Goal: Task Accomplishment & Management: Complete application form

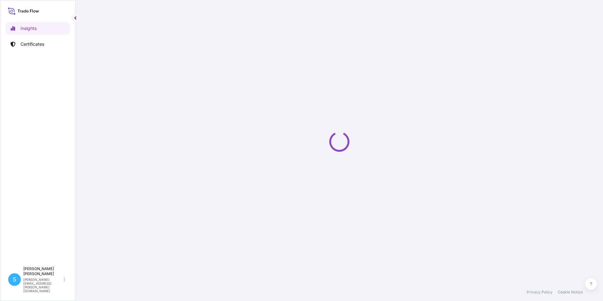
select select "2025"
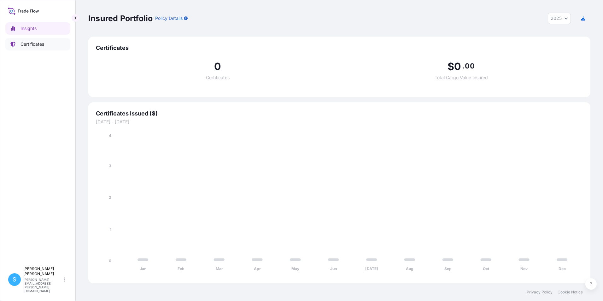
click at [36, 43] on p "Certificates" at bounding box center [32, 44] width 24 height 6
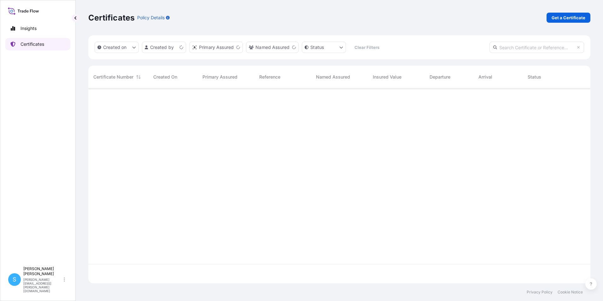
scroll to position [194, 497]
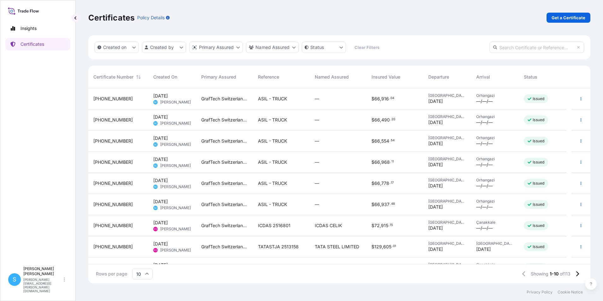
click at [259, 107] on div "ASIL - TRUCK" at bounding box center [281, 98] width 57 height 21
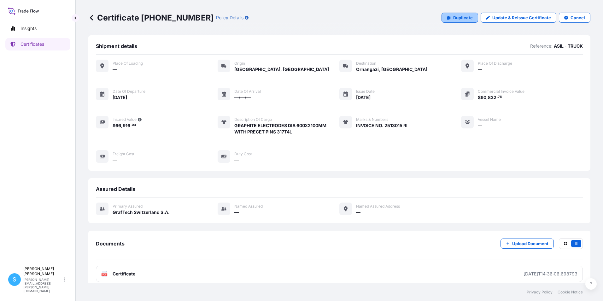
click at [458, 19] on p "Duplicate" at bounding box center [463, 18] width 20 height 6
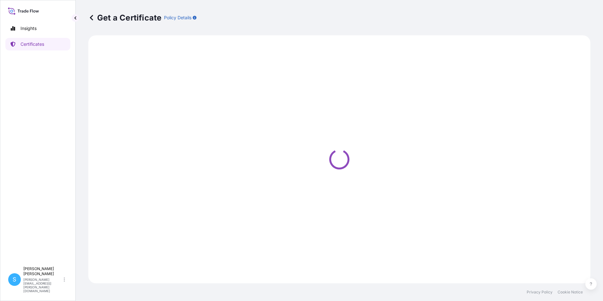
select select "Road"
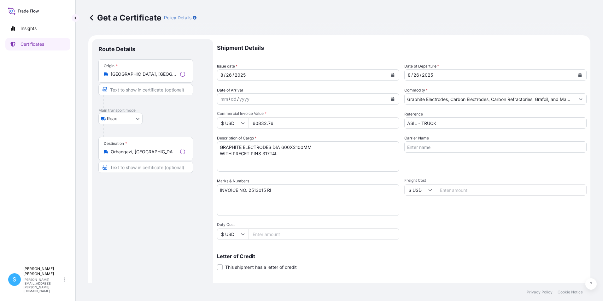
select select "31801"
click at [392, 74] on icon "Calendar" at bounding box center [392, 75] width 3 height 4
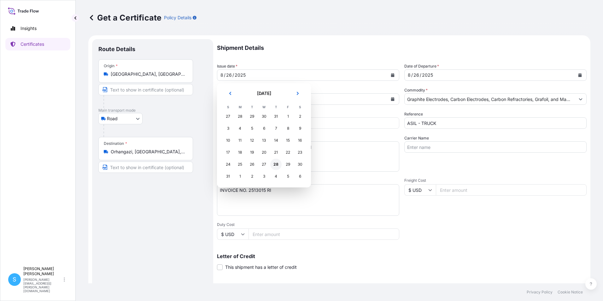
click at [277, 162] on div "28" at bounding box center [275, 164] width 11 height 11
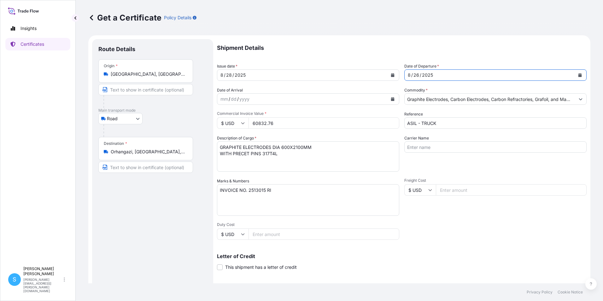
click at [442, 69] on div "Date of Departure * [DATE]" at bounding box center [495, 72] width 182 height 18
click at [445, 75] on div "[DATE]" at bounding box center [490, 74] width 170 height 11
click at [578, 75] on icon "Calendar" at bounding box center [579, 75] width 3 height 4
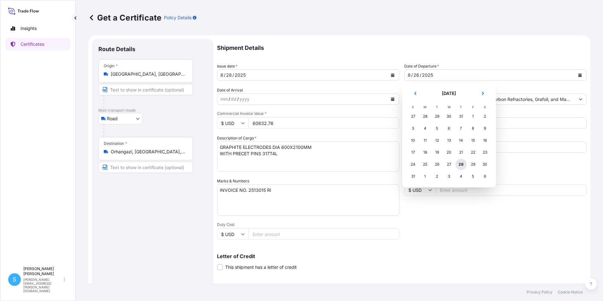
click at [464, 166] on div "28" at bounding box center [460, 164] width 11 height 11
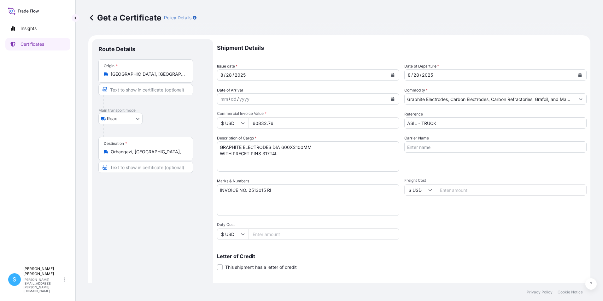
click at [317, 126] on input "60832.76" at bounding box center [324, 122] width 151 height 11
type input "60465.14"
click at [263, 191] on textarea "INVOICE NO. 2513015 RI" at bounding box center [308, 200] width 182 height 32
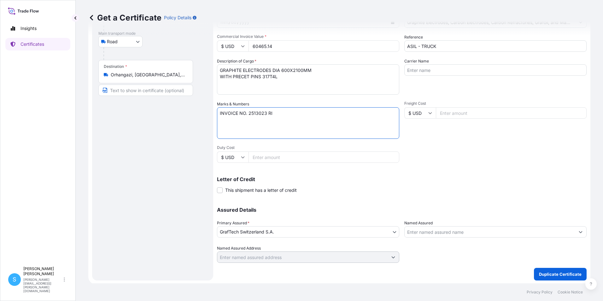
scroll to position [78, 0]
type textarea "INVOICE NO. 2513023 RI"
click at [544, 274] on p "Duplicate Certificate" at bounding box center [560, 273] width 43 height 6
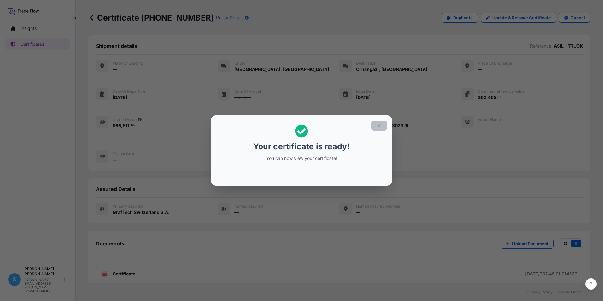
click at [378, 125] on icon "button" at bounding box center [378, 125] width 3 height 3
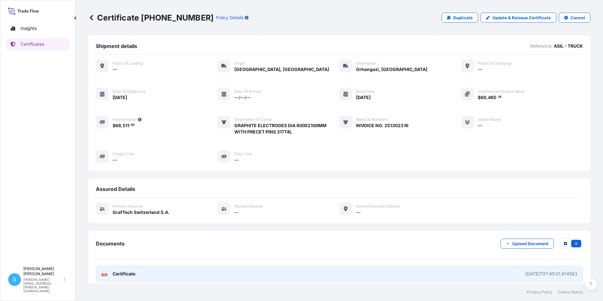
click at [218, 272] on link "PDF Certificate [DATE]T07:45:01.914563" at bounding box center [339, 274] width 487 height 16
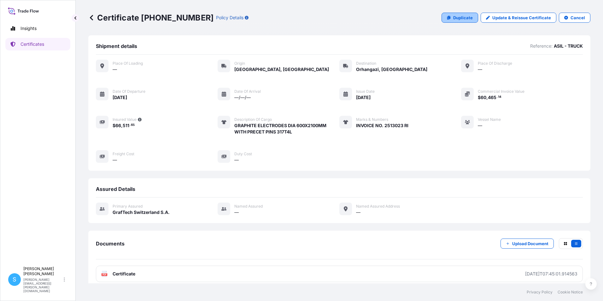
click at [450, 17] on link "Duplicate" at bounding box center [460, 18] width 37 height 10
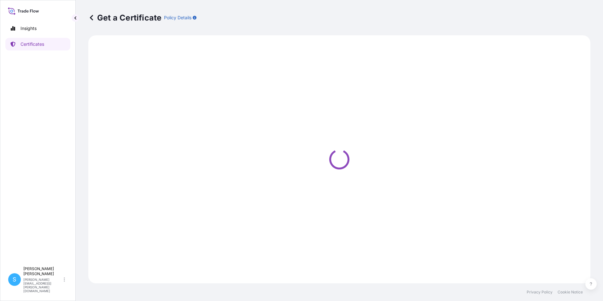
select select "Road"
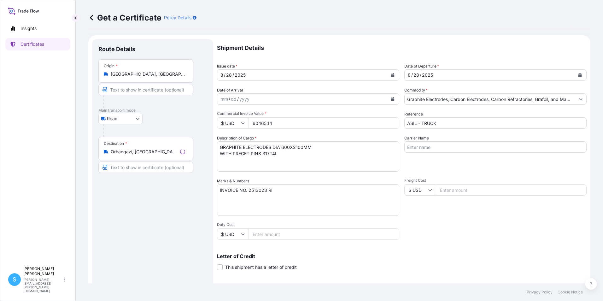
select select "31801"
drag, startPoint x: 290, startPoint y: 124, endPoint x: 250, endPoint y: 122, distance: 40.1
click at [250, 123] on input "60465.14" at bounding box center [324, 122] width 151 height 11
type input "60827.19"
click at [265, 190] on textarea "INVOICE NO. 2513023 RI" at bounding box center [308, 200] width 182 height 32
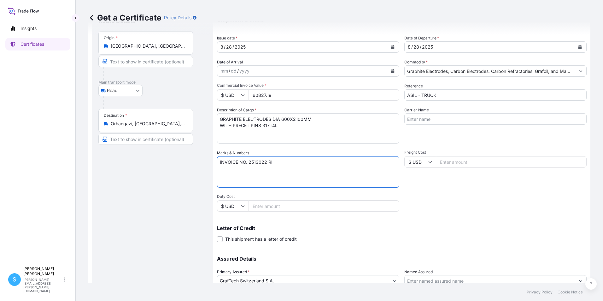
scroll to position [78, 0]
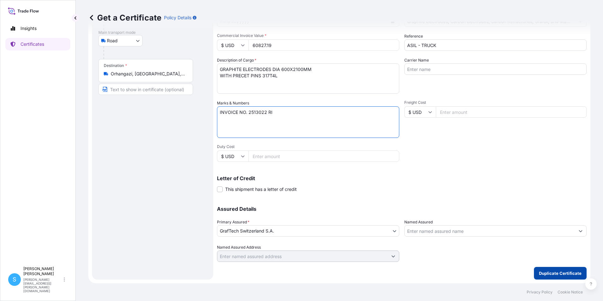
type textarea "INVOICE NO. 2513022 RI"
click at [539, 272] on p "Duplicate Certificate" at bounding box center [560, 273] width 43 height 6
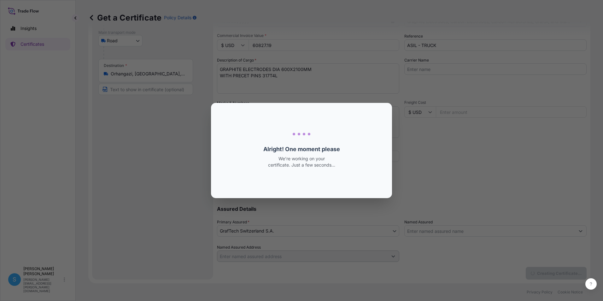
click at [539, 272] on div "Loading Loading... Alright! One moment please We’re working on your certificate…" at bounding box center [301, 150] width 603 height 301
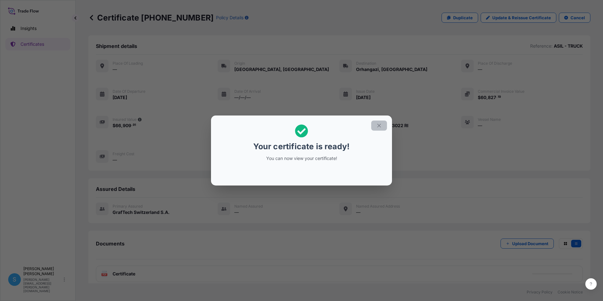
click at [374, 125] on button "button" at bounding box center [379, 125] width 16 height 10
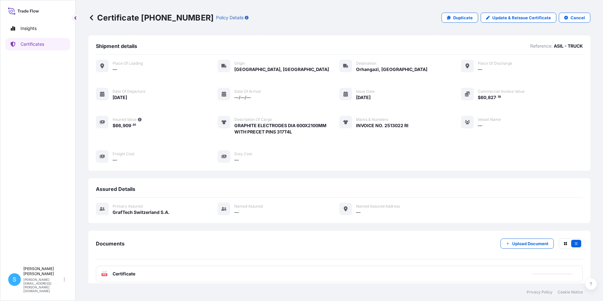
click at [149, 278] on div "PDF Certificate" at bounding box center [339, 274] width 487 height 16
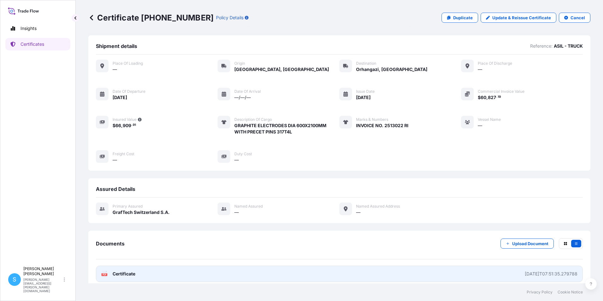
click at [123, 275] on span "Certificate" at bounding box center [124, 274] width 23 height 6
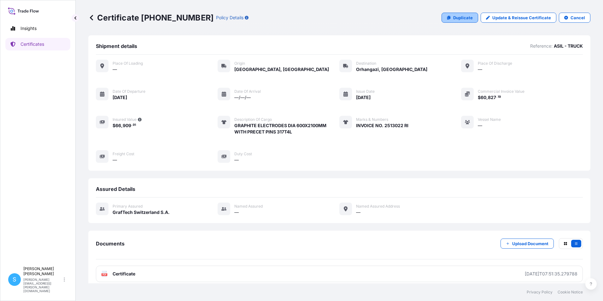
click at [459, 19] on p "Duplicate" at bounding box center [463, 18] width 20 height 6
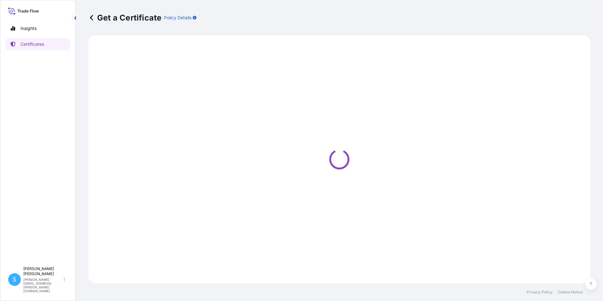
select select "Road"
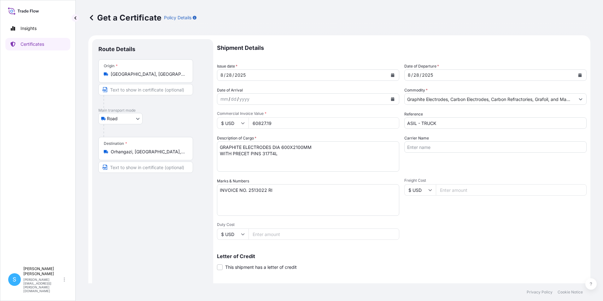
select select "31801"
drag, startPoint x: 292, startPoint y: 122, endPoint x: 235, endPoint y: 131, distance: 57.7
click at [235, 131] on div "Shipment Details Issue date * [DATE] Date of Departure * [DATE] Date of Arrival…" at bounding box center [402, 189] width 370 height 301
type input "60253.48"
click at [267, 189] on textarea "INVOICE NO. 2513022 RI" at bounding box center [308, 200] width 182 height 32
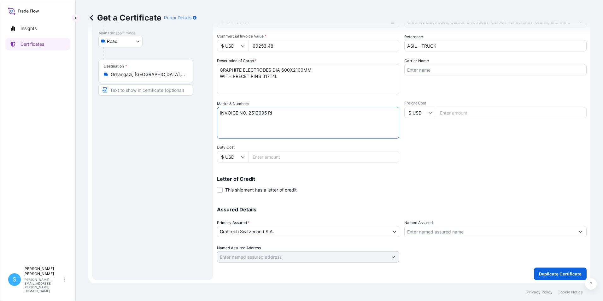
scroll to position [78, 0]
type textarea "INVOICE NO. 2512995 RI"
click at [545, 270] on p "Duplicate Certificate" at bounding box center [560, 273] width 43 height 6
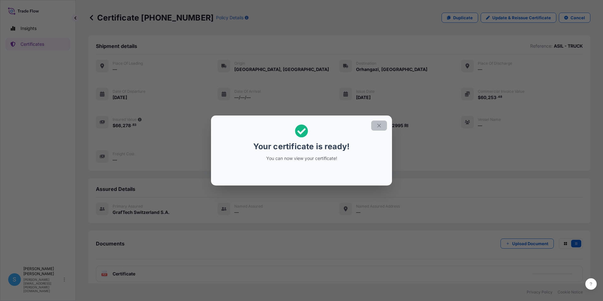
click at [382, 124] on button "button" at bounding box center [379, 125] width 16 height 10
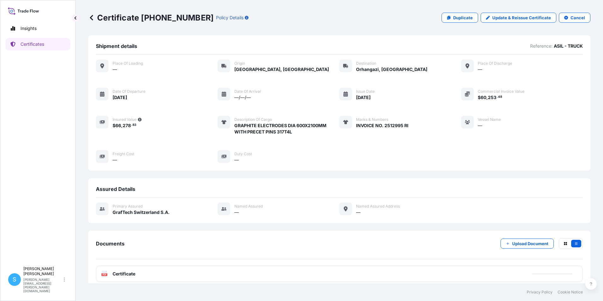
click at [185, 275] on div "PDF Certificate" at bounding box center [339, 274] width 487 height 16
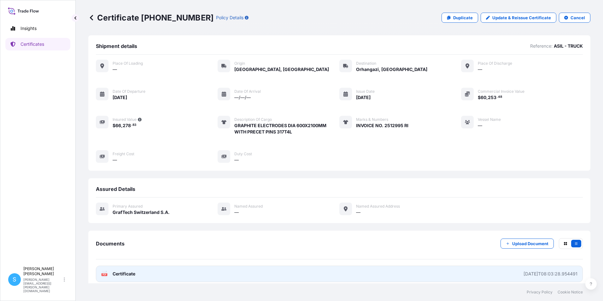
click at [123, 273] on span "Certificate" at bounding box center [124, 274] width 23 height 6
